Goal: Task Accomplishment & Management: Use online tool/utility

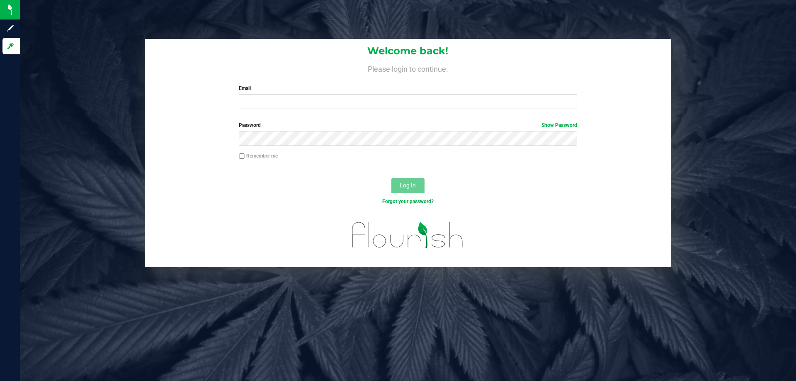
click at [349, 111] on div "Welcome back! Please login to continue. Email Required Please format your email…" at bounding box center [408, 77] width 526 height 77
click at [351, 95] on input "Email" at bounding box center [408, 101] width 338 height 15
type input "[EMAIL_ADDRESS][DOMAIN_NAME]"
click at [391, 178] on button "Log In" at bounding box center [407, 185] width 33 height 15
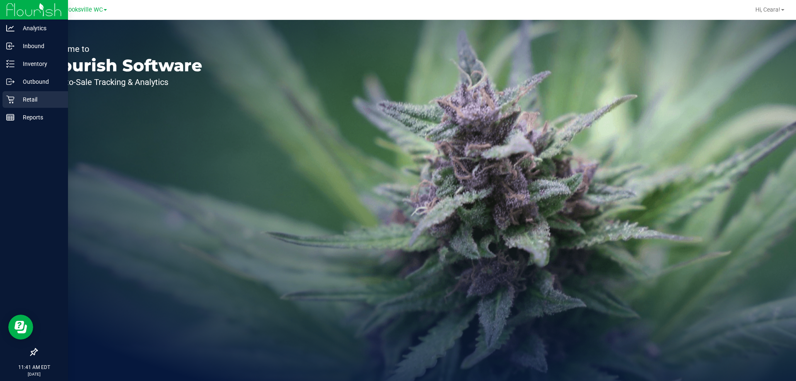
click at [37, 94] on div "Retail" at bounding box center [35, 99] width 66 height 17
